Goal: Information Seeking & Learning: Learn about a topic

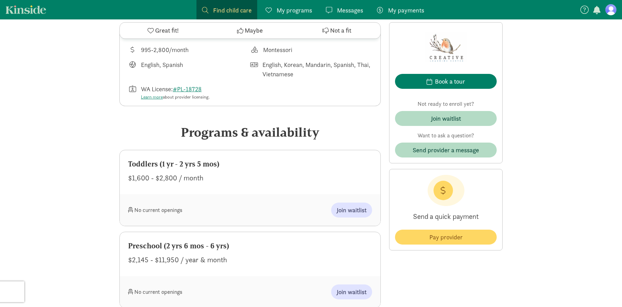
scroll to position [273, 0]
click at [346, 205] on button "Join waitlist" at bounding box center [351, 210] width 41 height 15
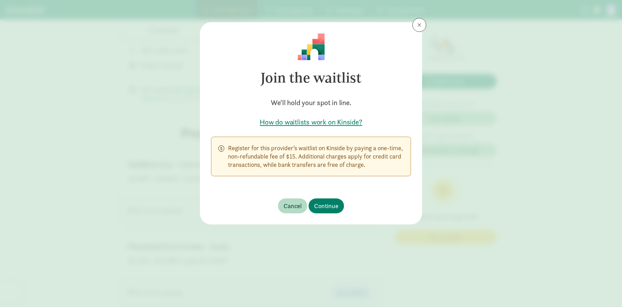
click at [323, 125] on h5 "How do waitlists work on Kinside?" at bounding box center [311, 122] width 200 height 10
click at [321, 211] on span "Continue" at bounding box center [326, 205] width 24 height 9
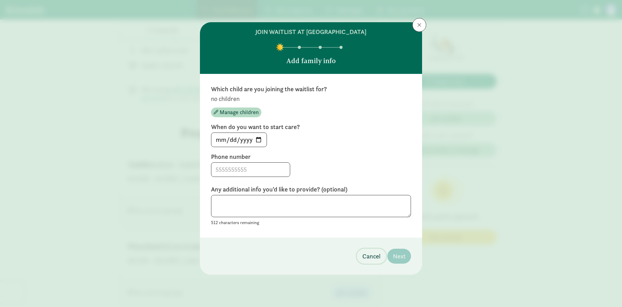
click at [373, 259] on span "Cancel" at bounding box center [371, 256] width 18 height 9
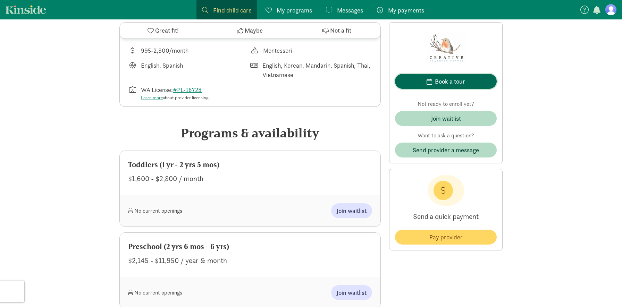
click at [432, 83] on span "button" at bounding box center [429, 81] width 6 height 6
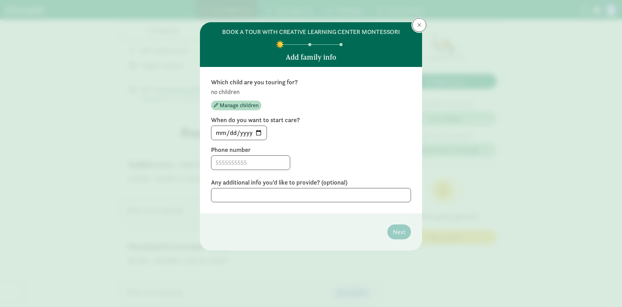
click at [419, 24] on span at bounding box center [419, 25] width 4 height 6
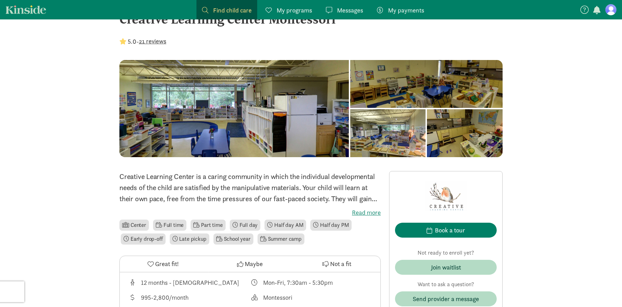
scroll to position [0, 0]
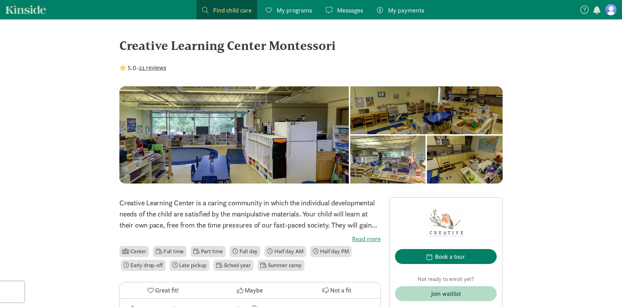
click at [162, 64] on button "21 reviews" at bounding box center [152, 67] width 27 height 9
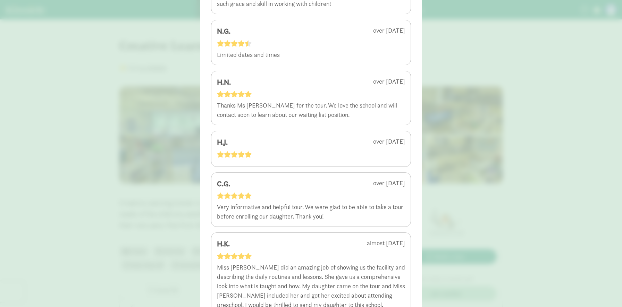
scroll to position [917, 0]
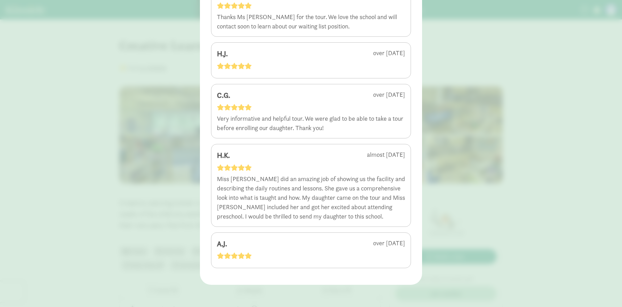
click at [77, 212] on div "5 - 21 reviews l.a. [DATE] R.S. [DATE] A.N. [DATE] It looks like a wonderful sc…" at bounding box center [311, 153] width 622 height 307
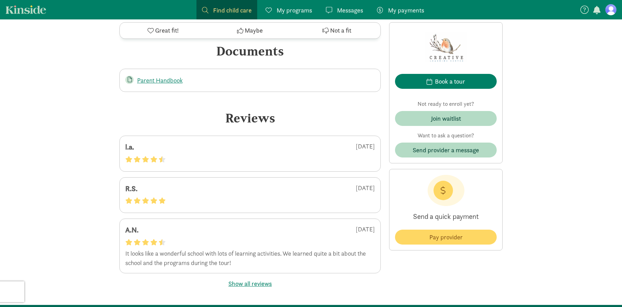
scroll to position [1097, 0]
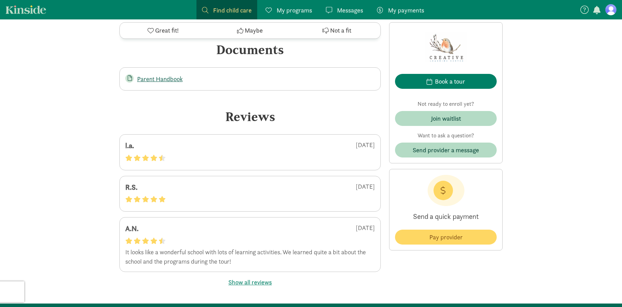
click at [161, 77] on link "Parent Handbook" at bounding box center [159, 79] width 45 height 8
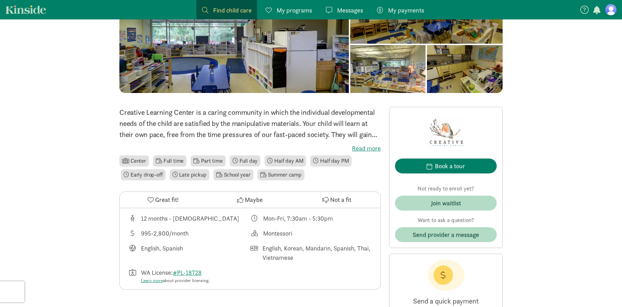
scroll to position [92, 0]
